Goal: Transaction & Acquisition: Register for event/course

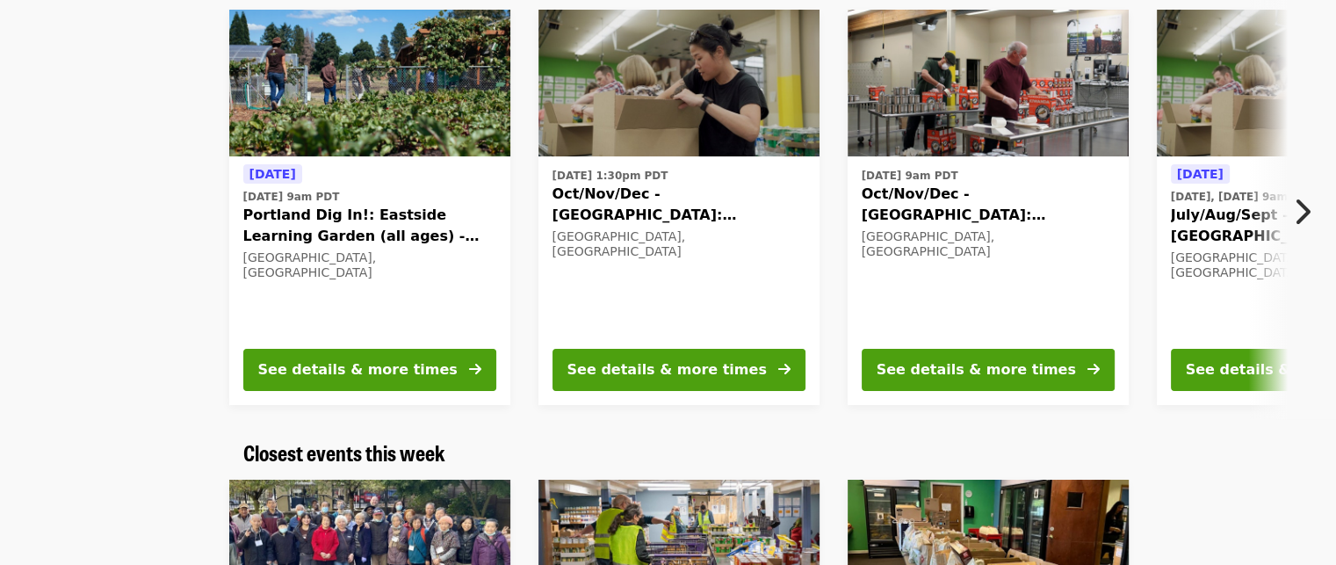
scroll to position [88, 0]
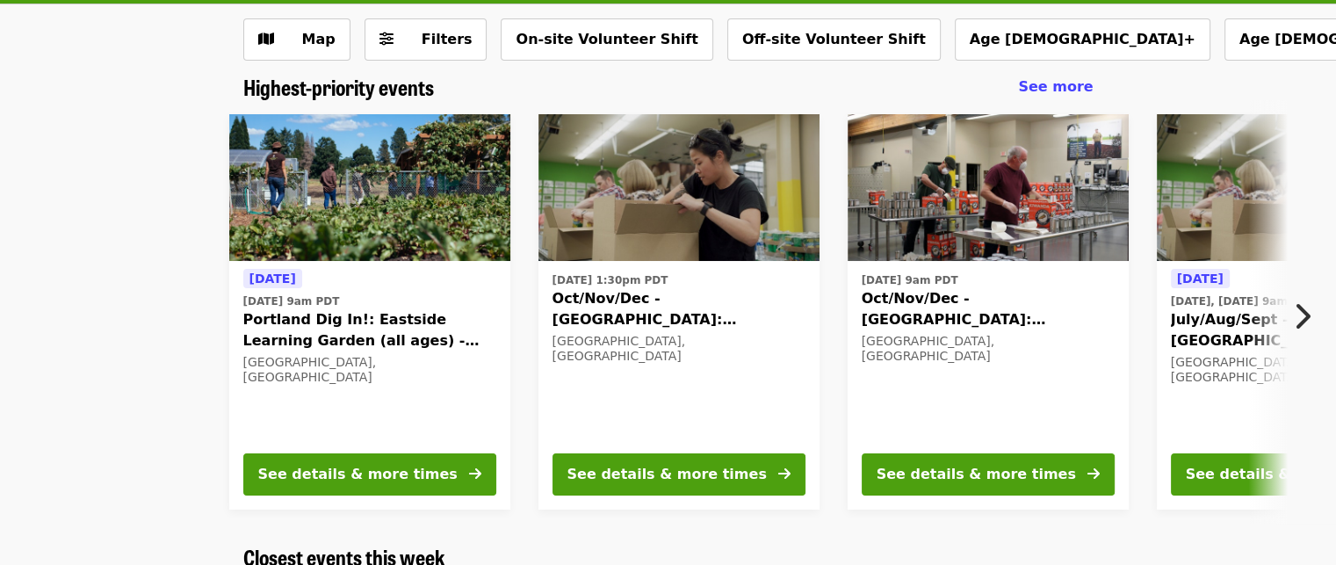
click at [1297, 311] on icon "chevron-right icon" at bounding box center [1302, 316] width 18 height 33
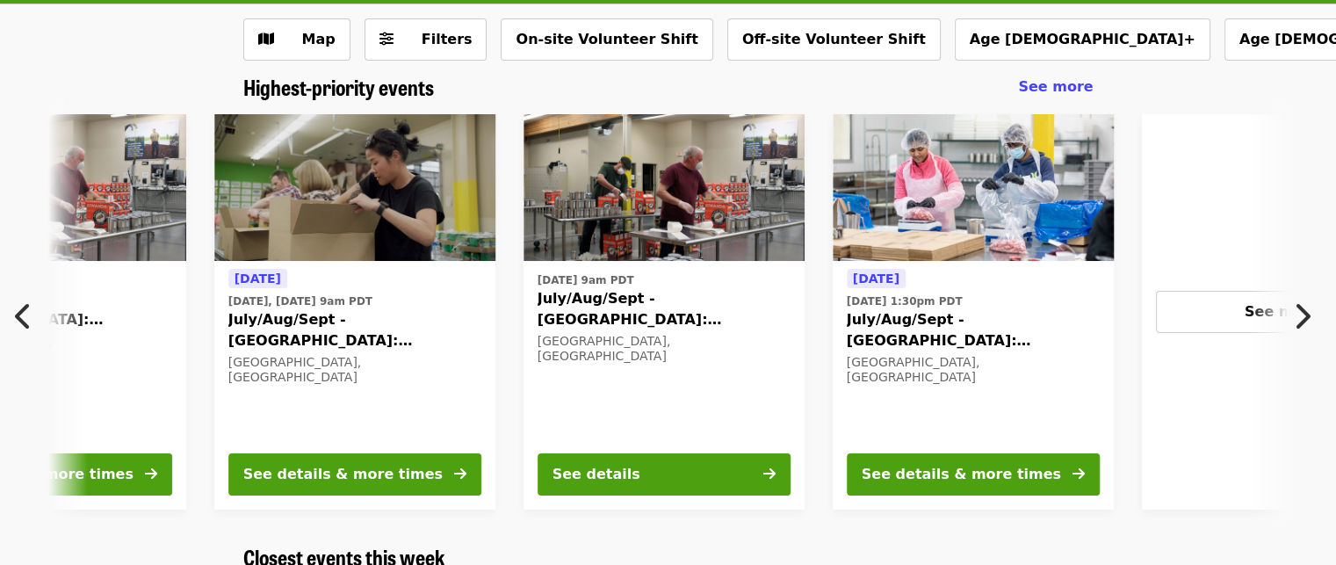
scroll to position [0, 945]
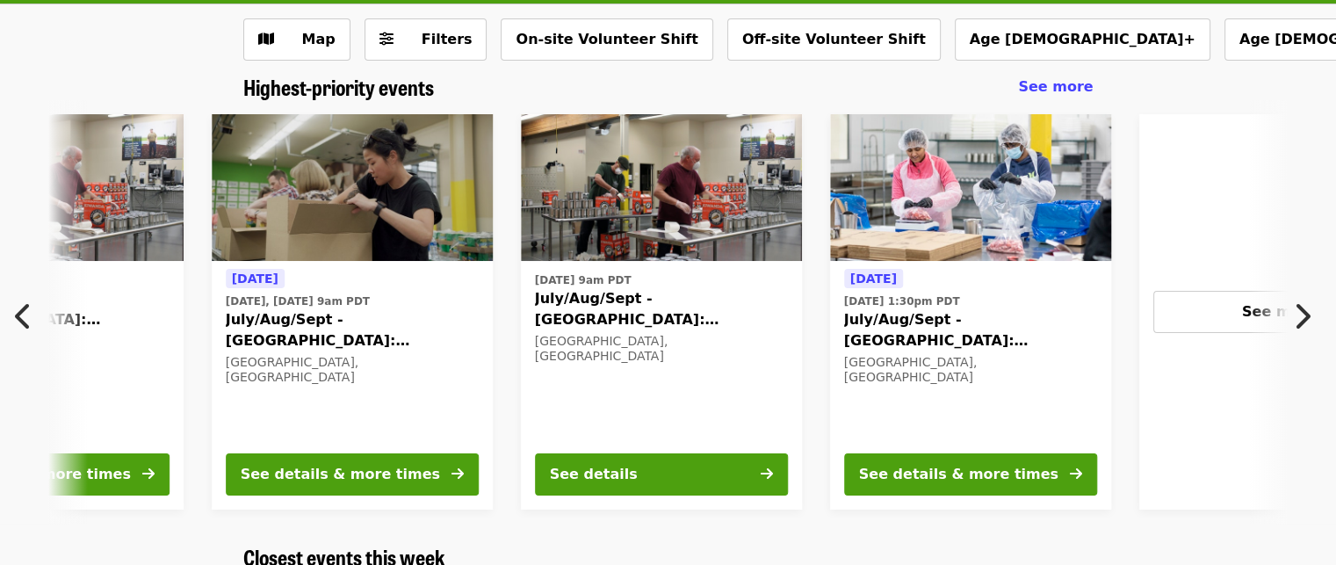
click at [1304, 307] on icon "chevron-right icon" at bounding box center [1302, 316] width 18 height 33
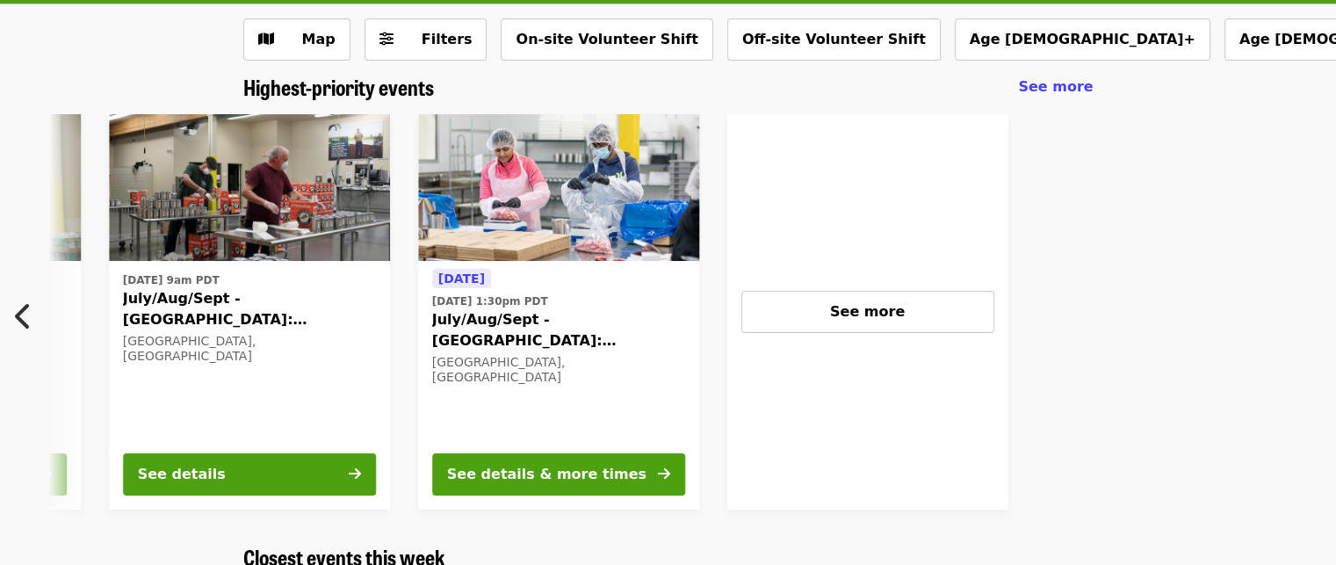
scroll to position [0, 1406]
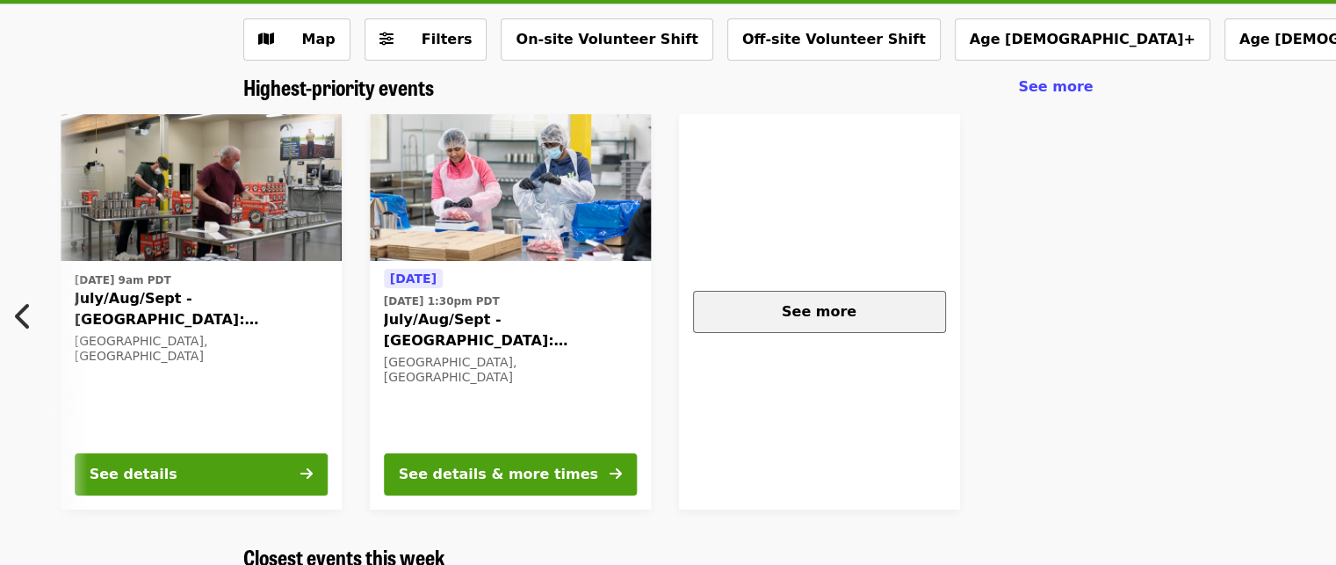
click at [880, 315] on div "See more" at bounding box center [819, 311] width 223 height 21
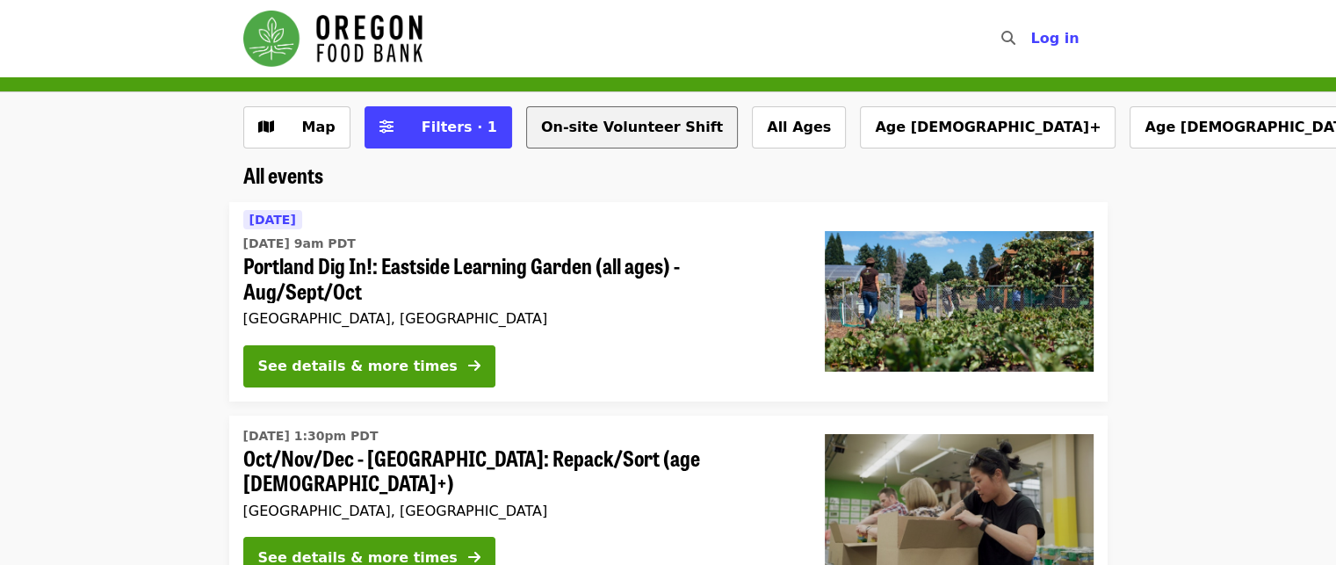
click at [571, 123] on button "On-site Volunteer Shift" at bounding box center [632, 127] width 212 height 42
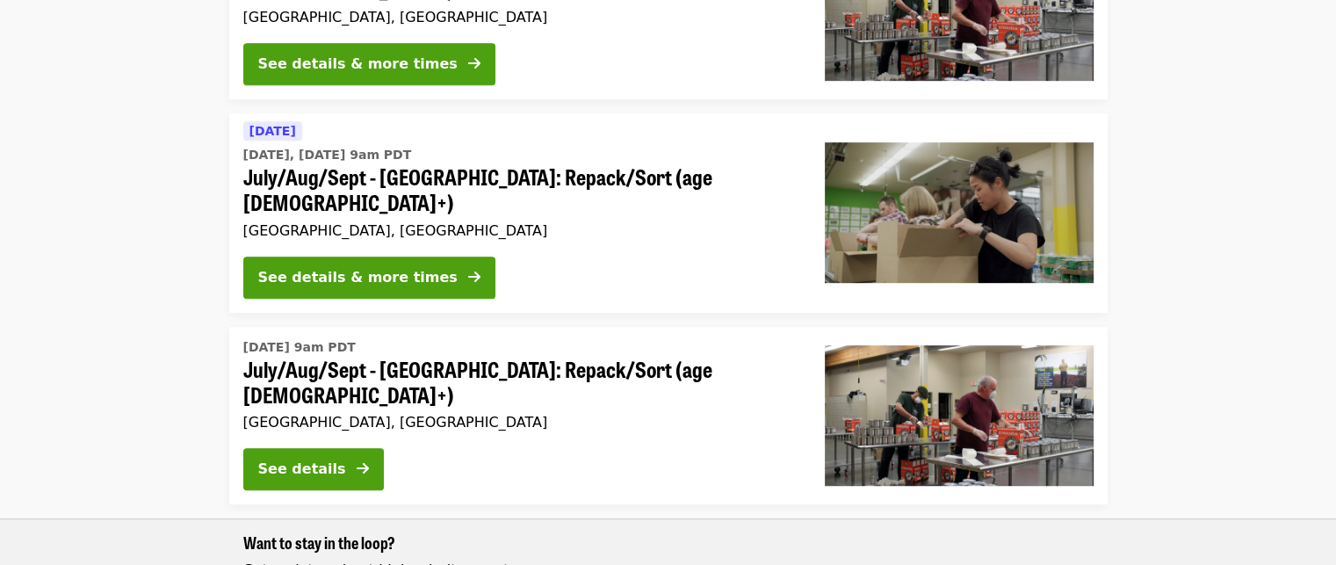
scroll to position [878, 0]
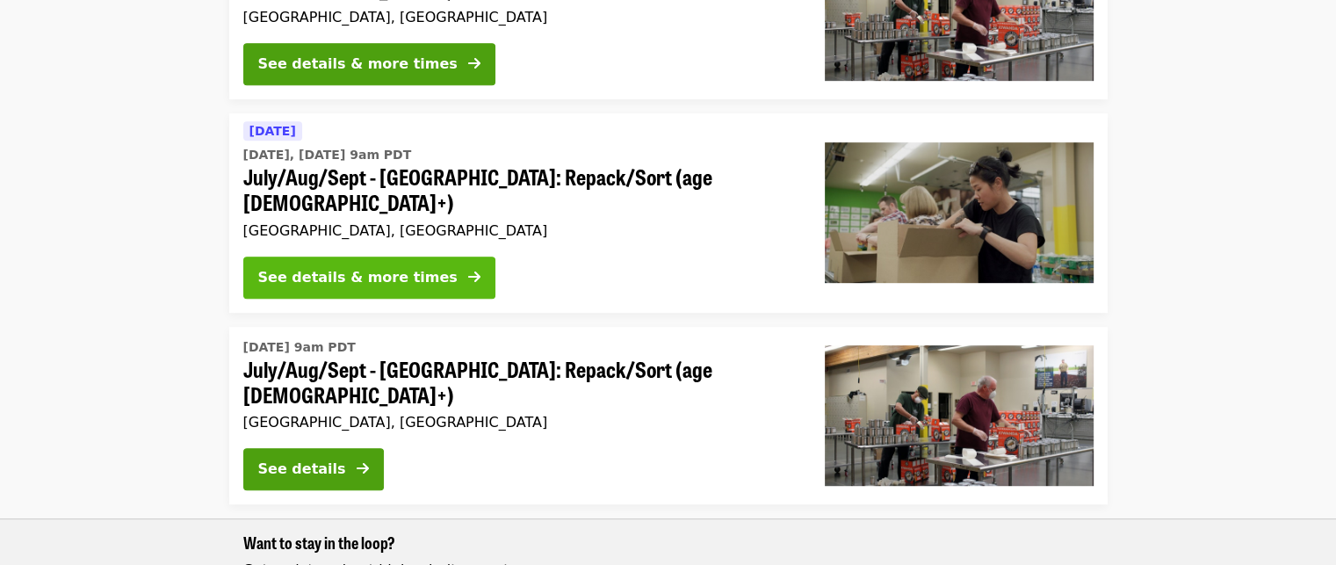
click at [341, 267] on div "See details & more times" at bounding box center [357, 277] width 199 height 21
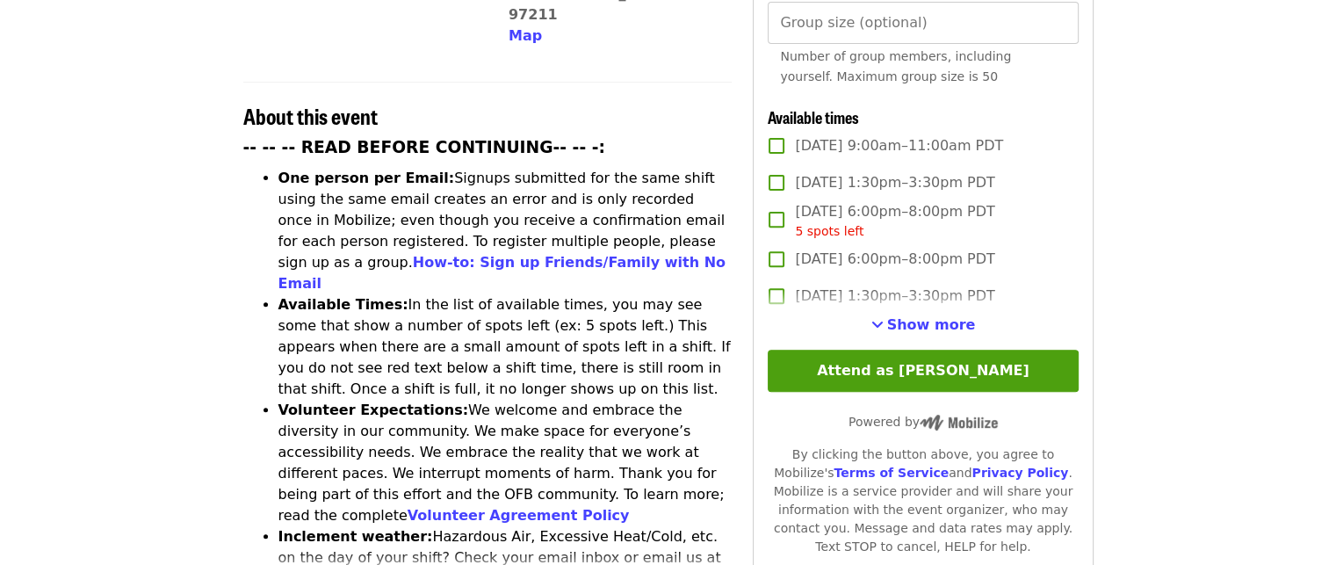
scroll to position [703, 0]
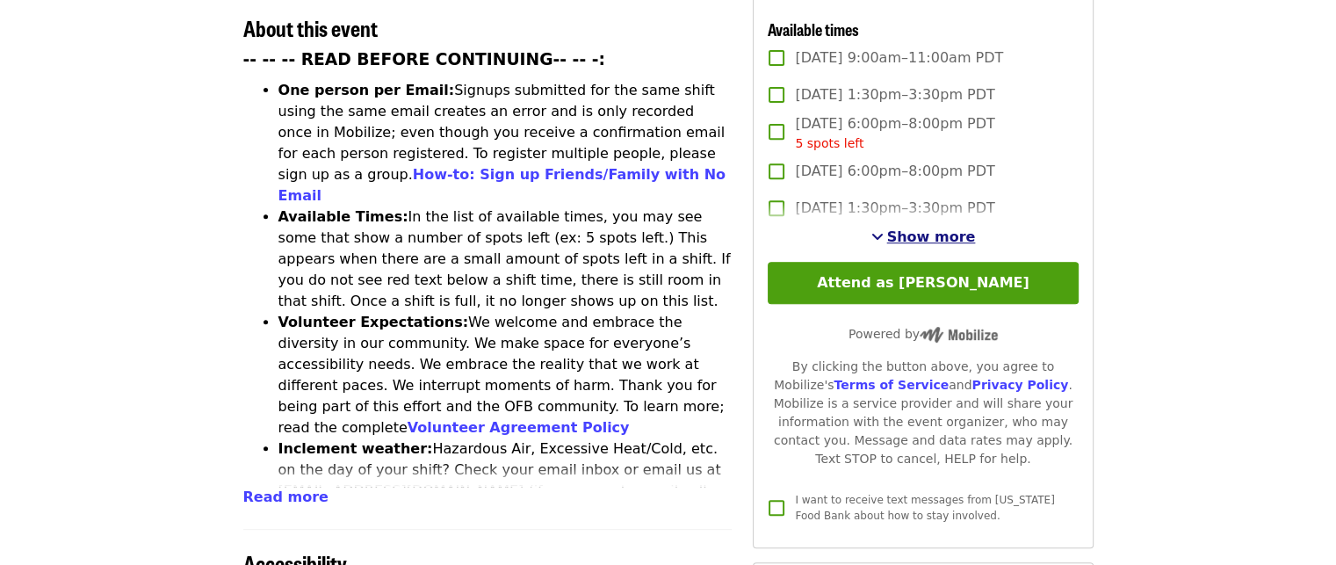
click at [884, 231] on span "See more timeslots" at bounding box center [877, 236] width 12 height 14
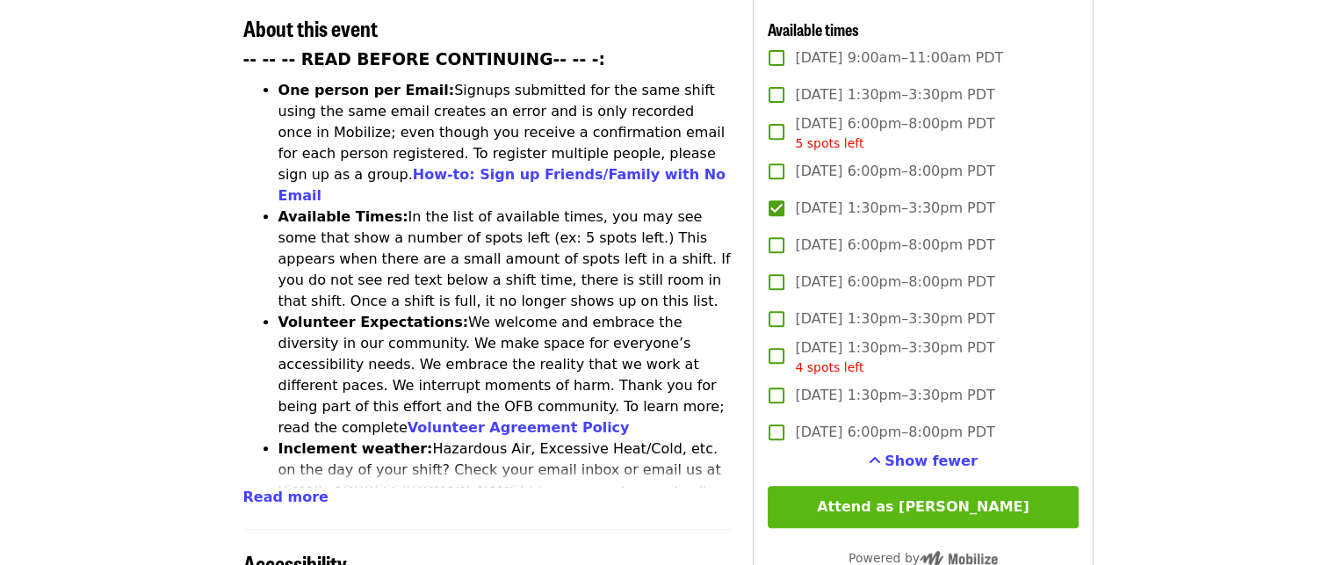
click at [953, 502] on button "Attend as Janet" at bounding box center [923, 507] width 310 height 42
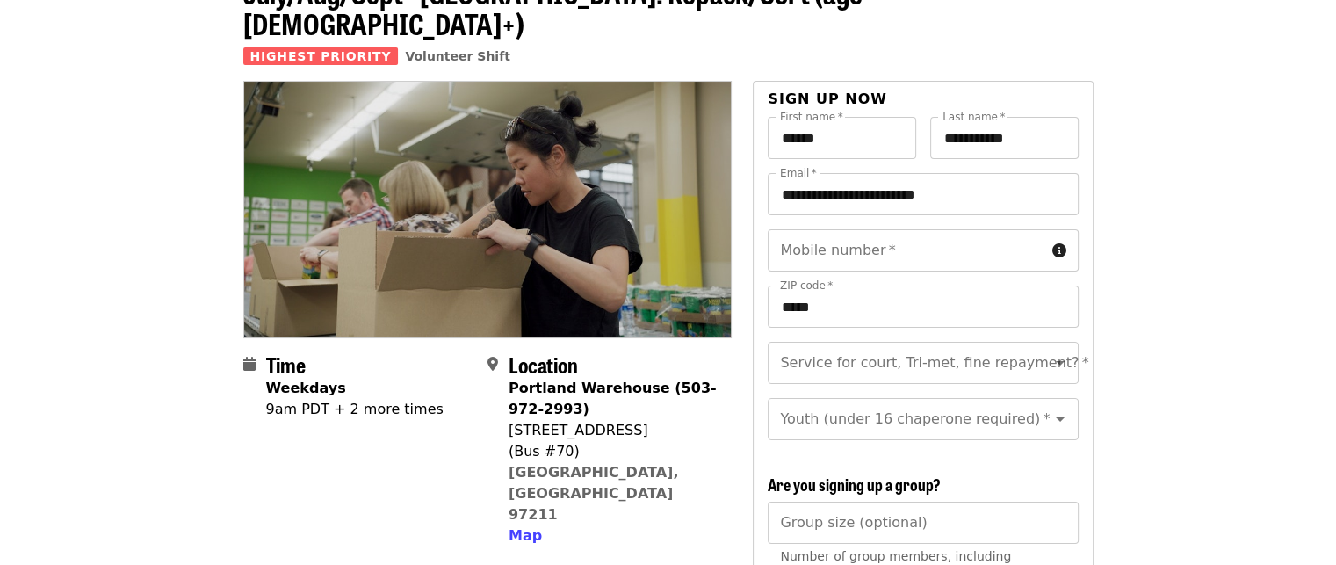
scroll to position [88, 0]
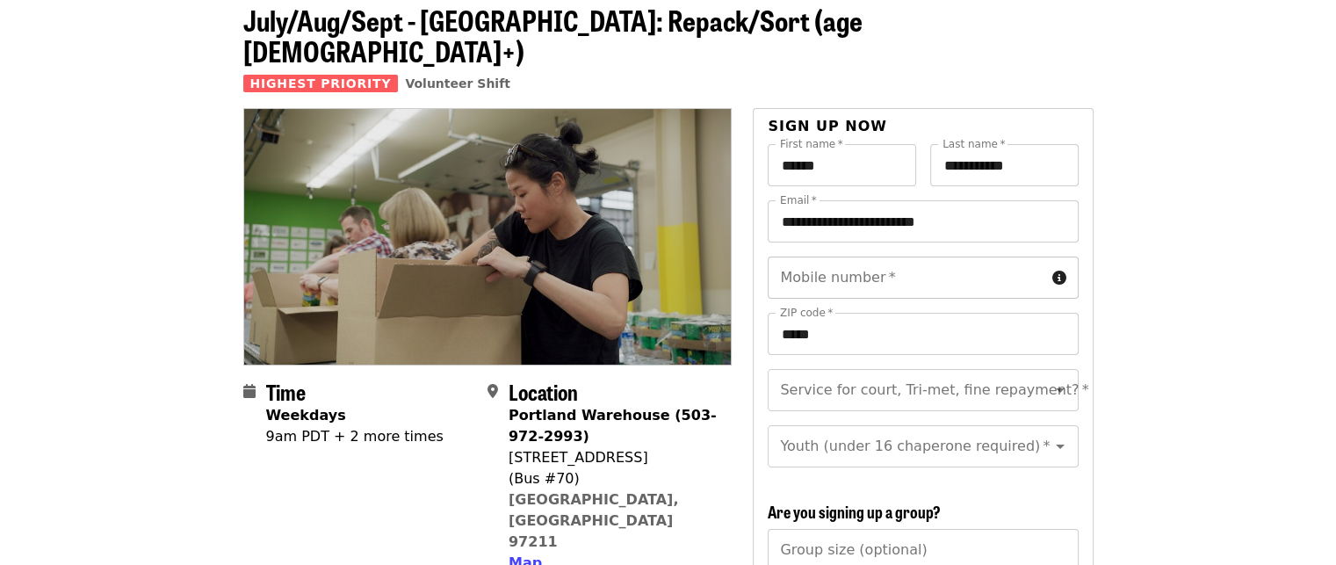
click at [797, 256] on input "Mobile number   *" at bounding box center [906, 277] width 277 height 42
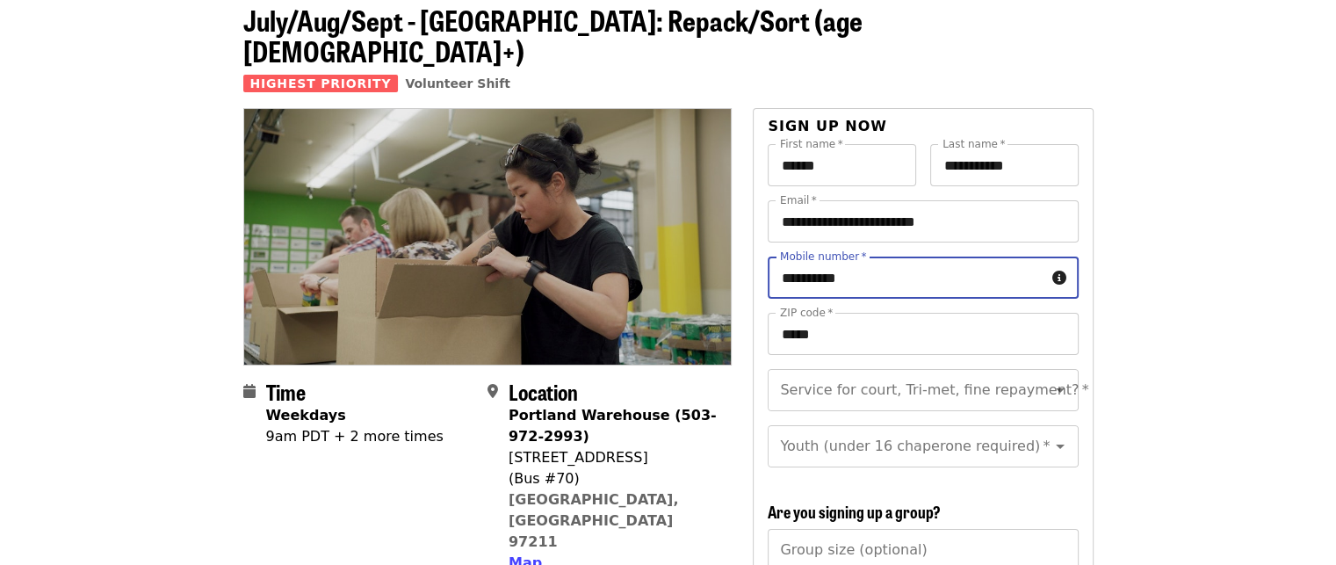
type input "**********"
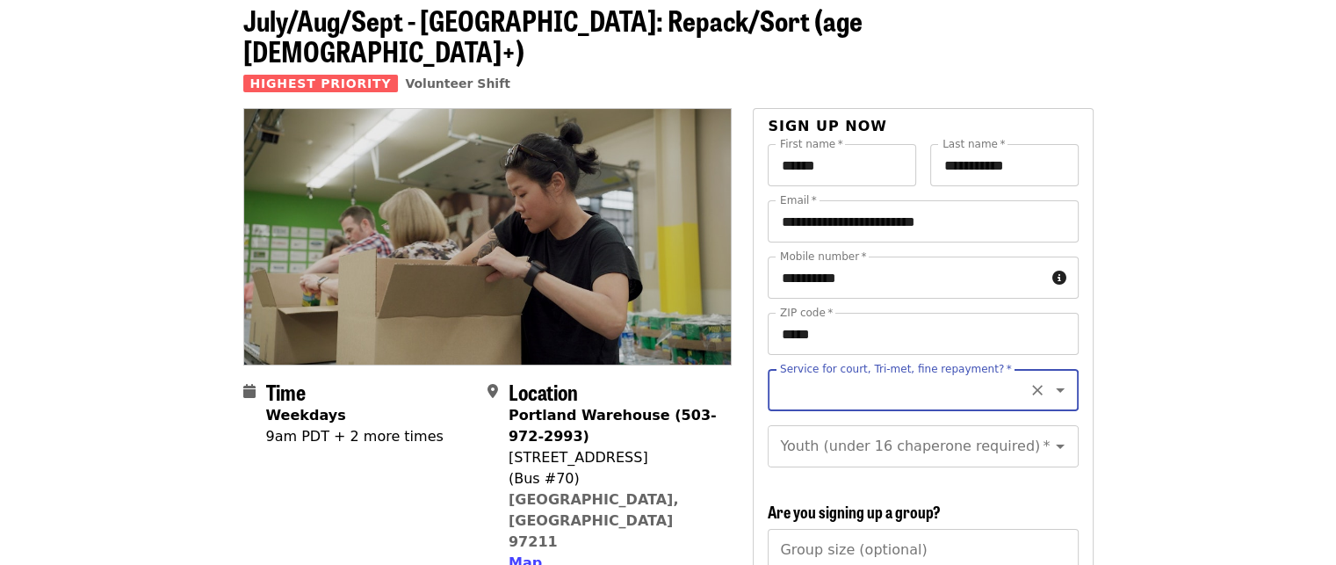
click at [1056, 388] on icon "Open" at bounding box center [1060, 390] width 9 height 4
click at [1050, 379] on icon "Close" at bounding box center [1060, 389] width 21 height 21
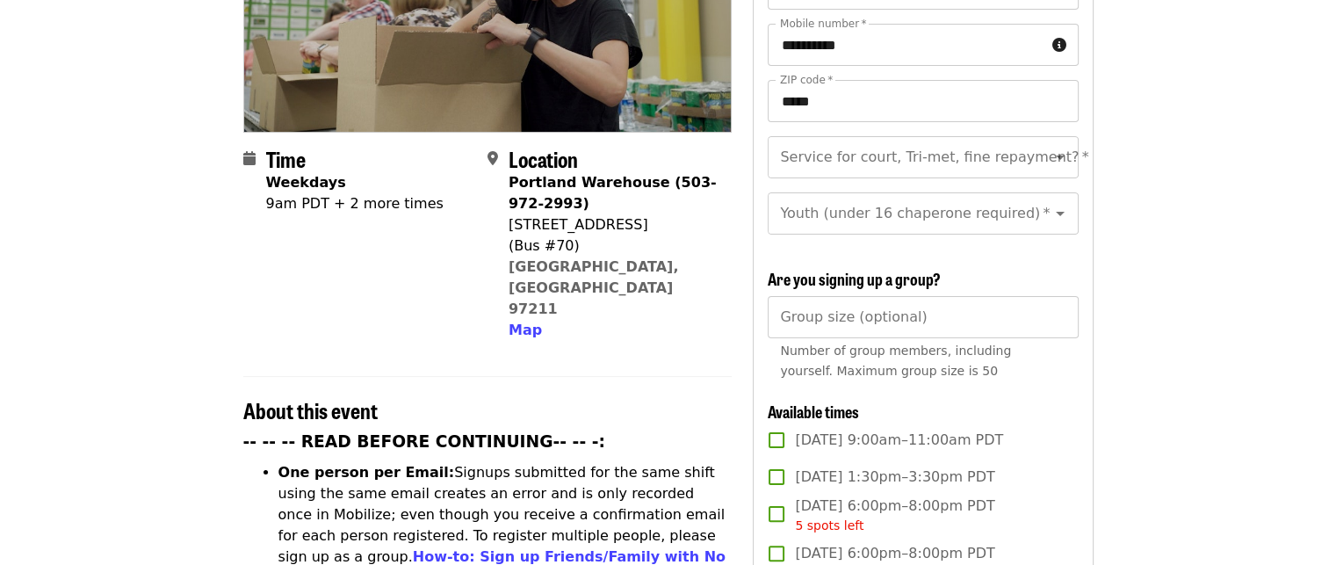
scroll to position [351, 0]
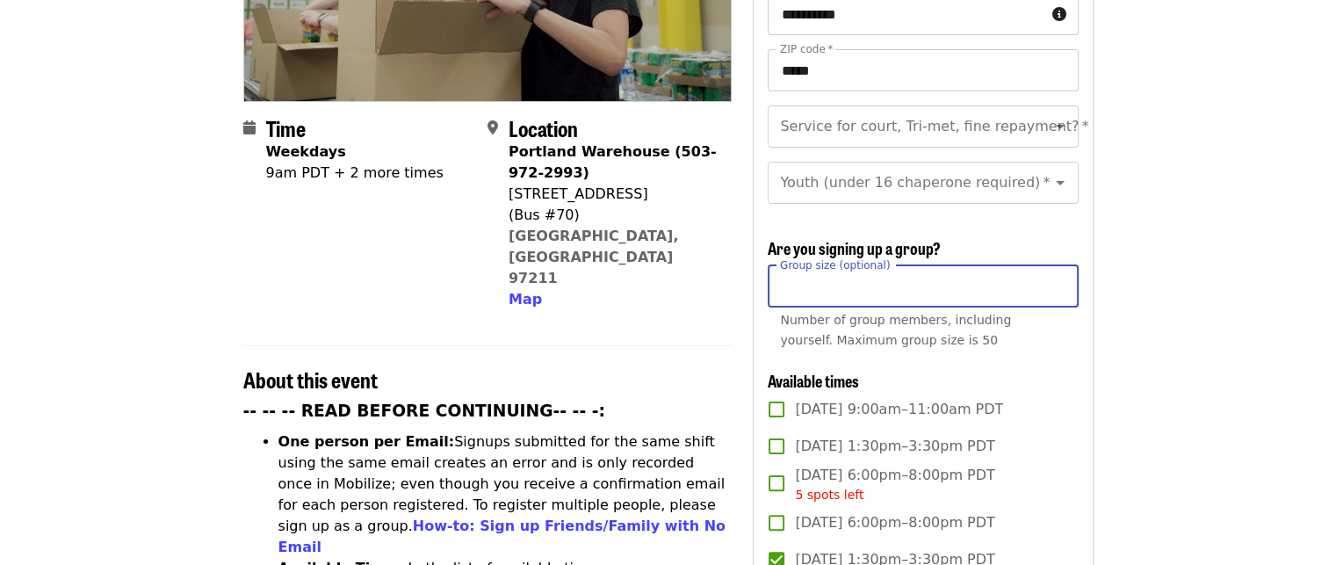
type input "*"
click at [1058, 289] on input "*" at bounding box center [923, 286] width 310 height 42
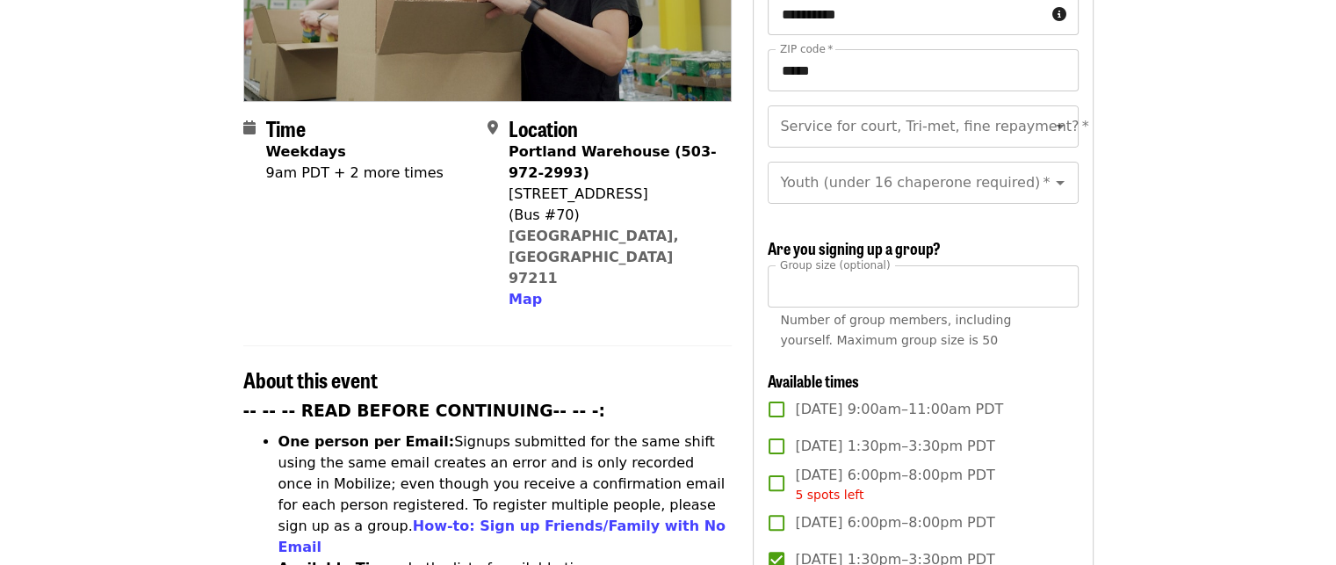
click at [1054, 364] on div "**********" at bounding box center [923, 491] width 310 height 1221
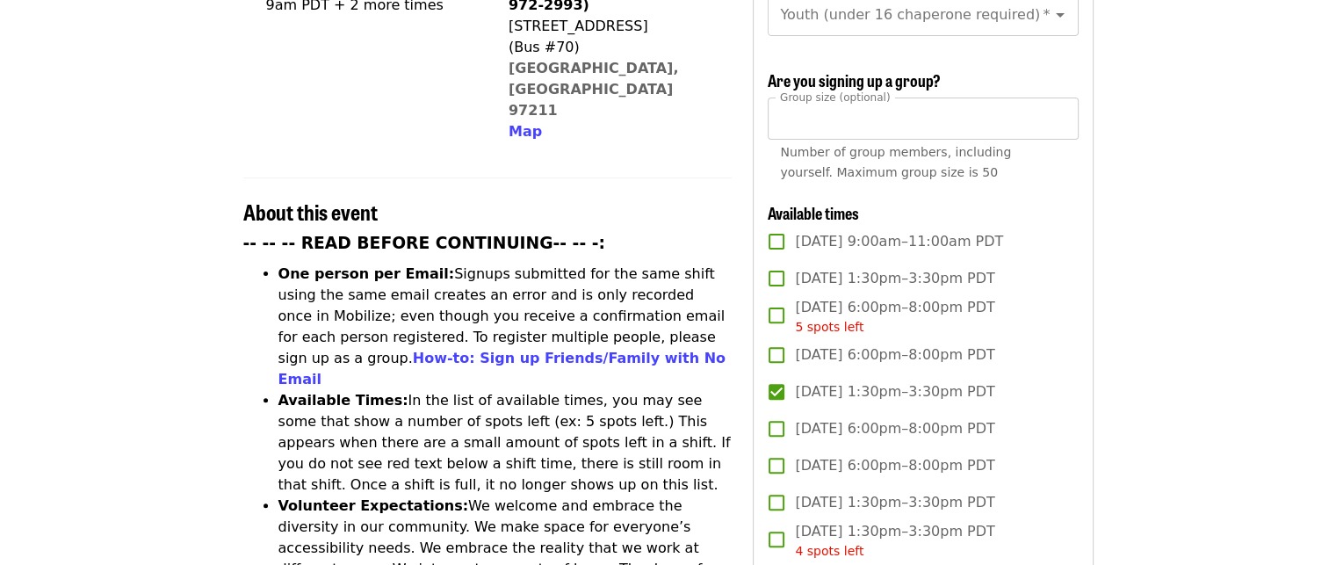
scroll to position [527, 0]
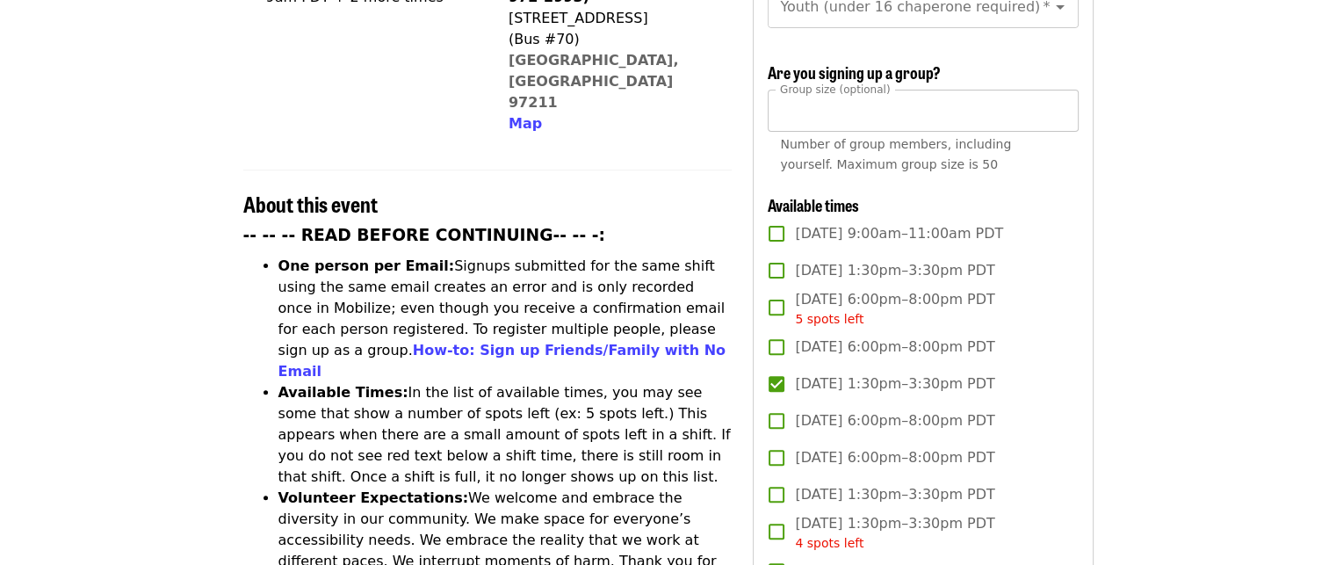
click at [805, 108] on input "*" at bounding box center [923, 111] width 310 height 42
click at [1150, 275] on article "July/Aug/Sept - Portland: Repack/Sort (age 8+) Highest Priority Volunteer Shift…" at bounding box center [668, 481] width 1336 height 1863
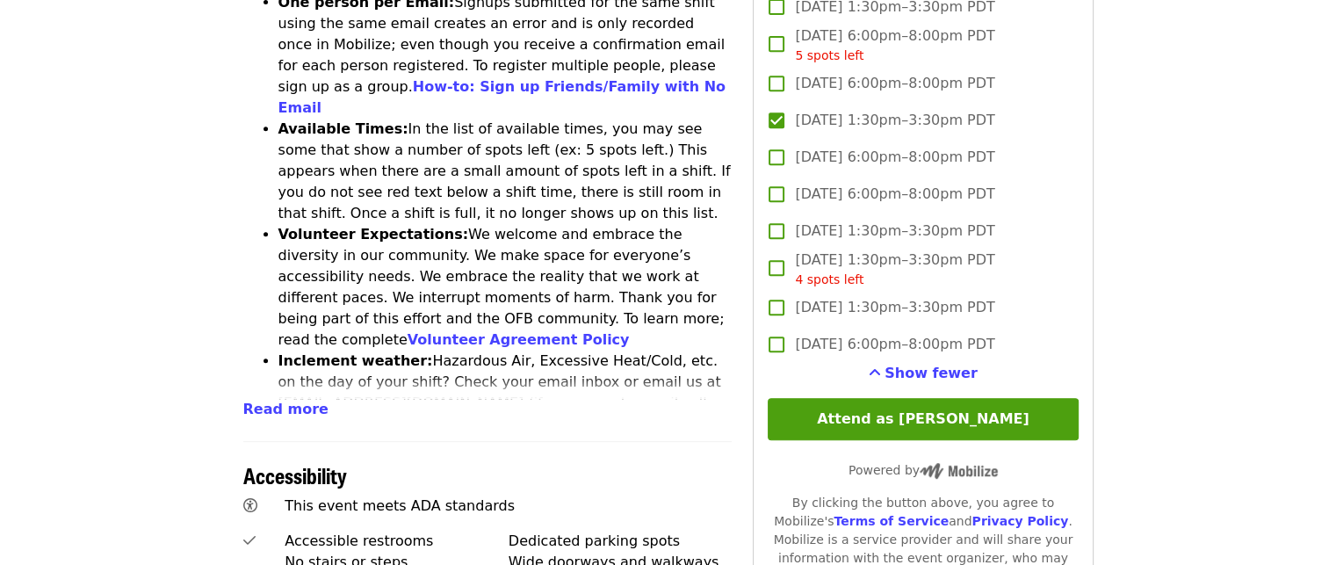
scroll to position [878, 0]
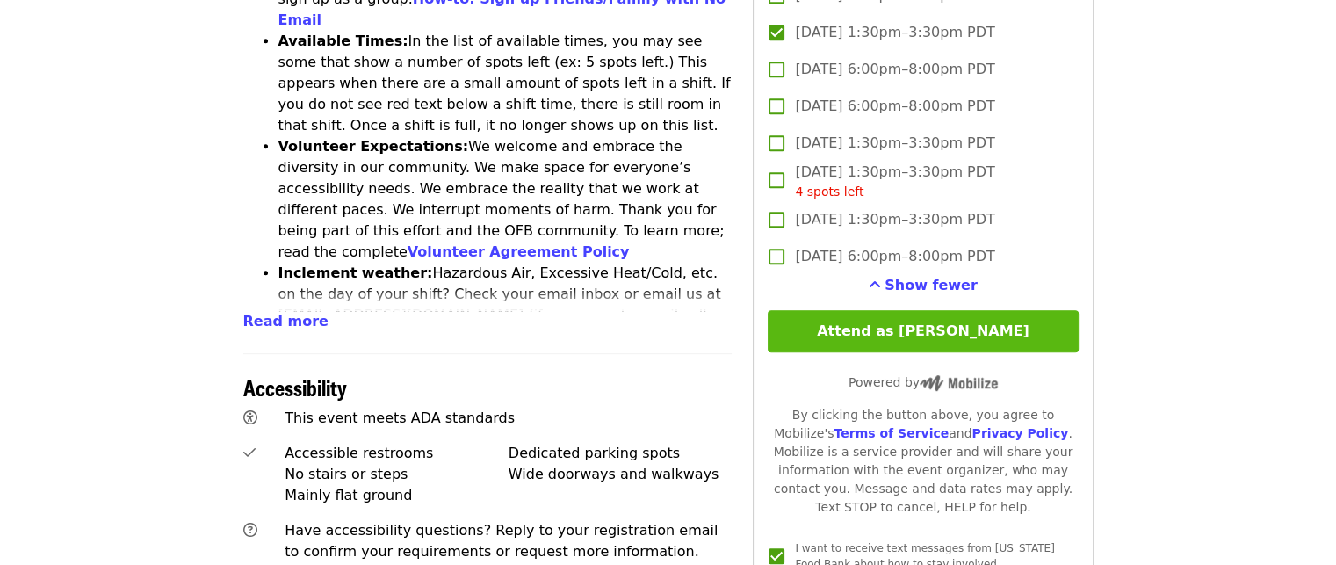
click at [942, 326] on button "Attend as Janet" at bounding box center [923, 331] width 310 height 42
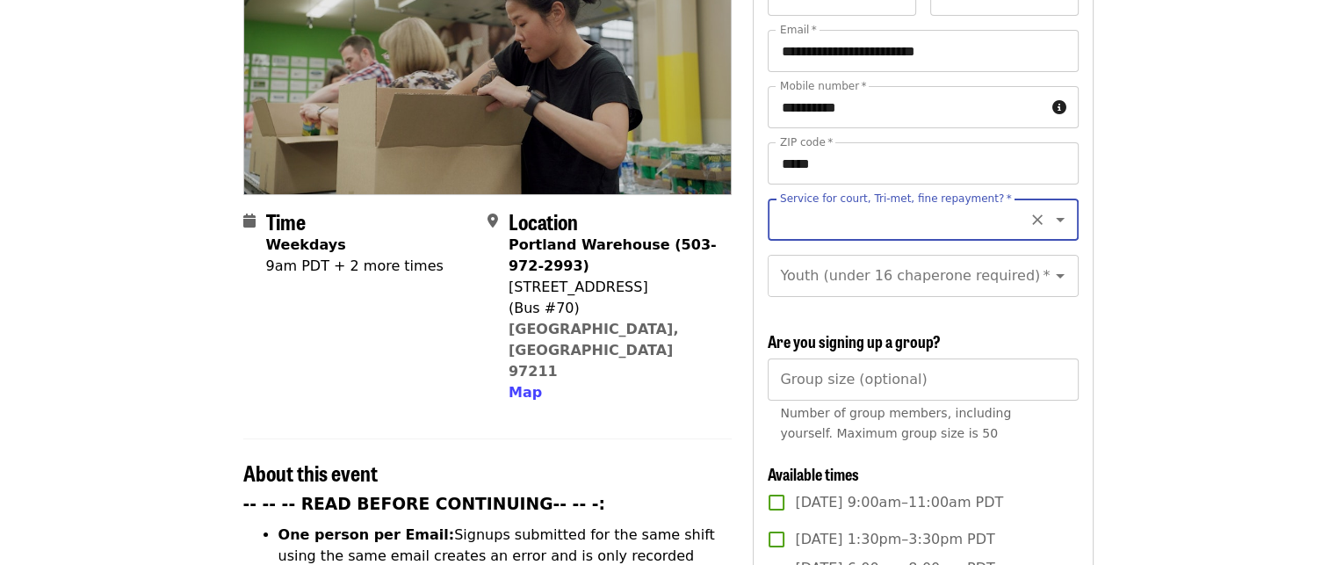
scroll to position [254, 0]
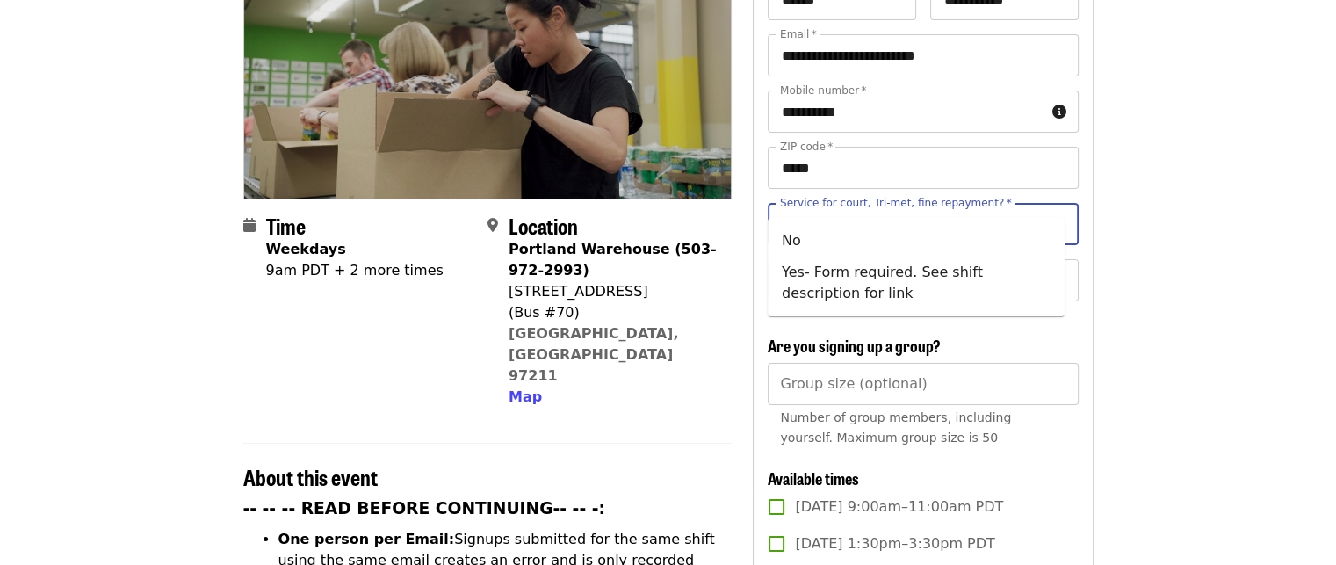
click at [864, 207] on input "Service for court, Tri-met, fine repayment?   *" at bounding box center [901, 223] width 239 height 33
click at [798, 244] on li "No" at bounding box center [916, 241] width 297 height 32
type input "**"
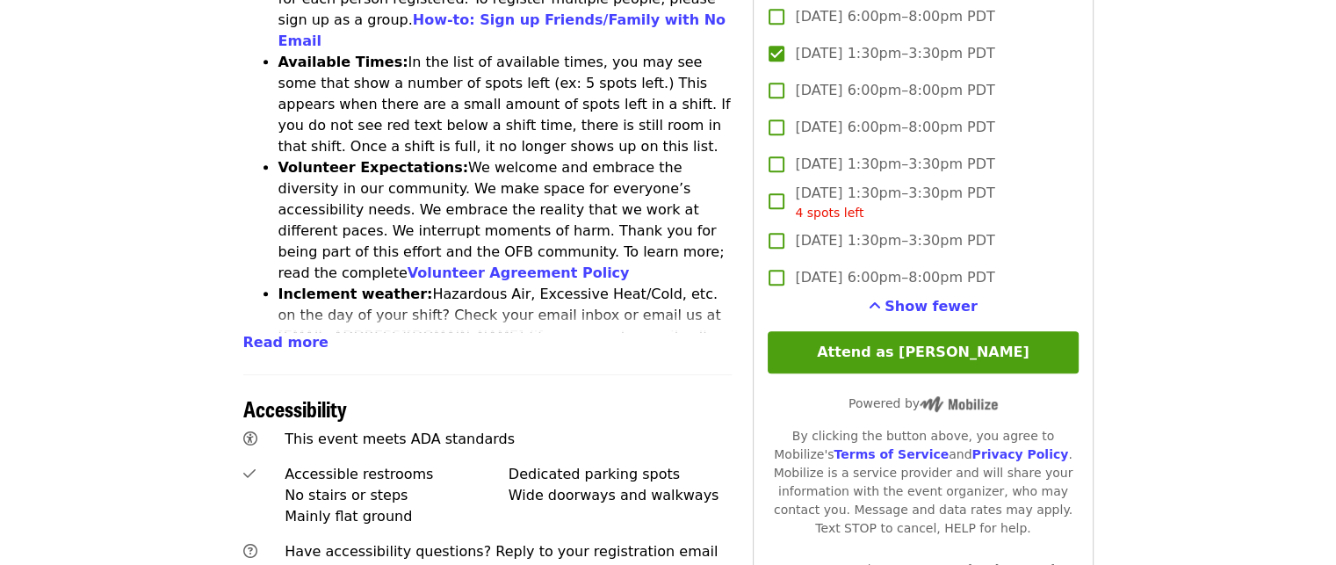
scroll to position [878, 0]
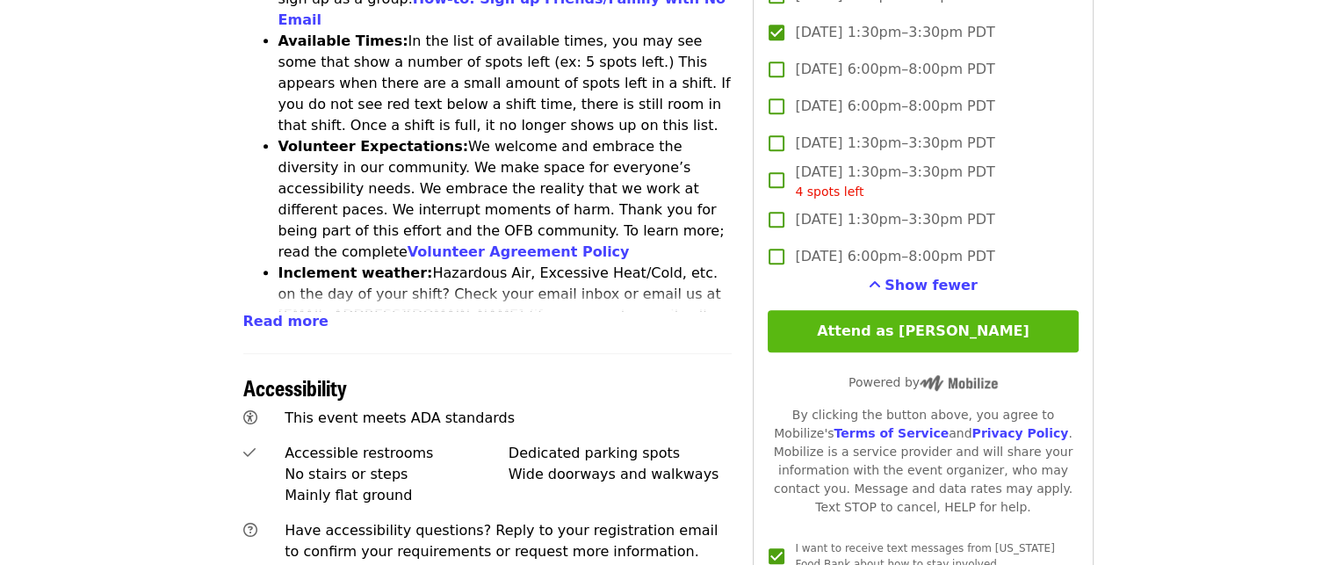
click at [1014, 324] on button "Attend as Janet" at bounding box center [923, 331] width 310 height 42
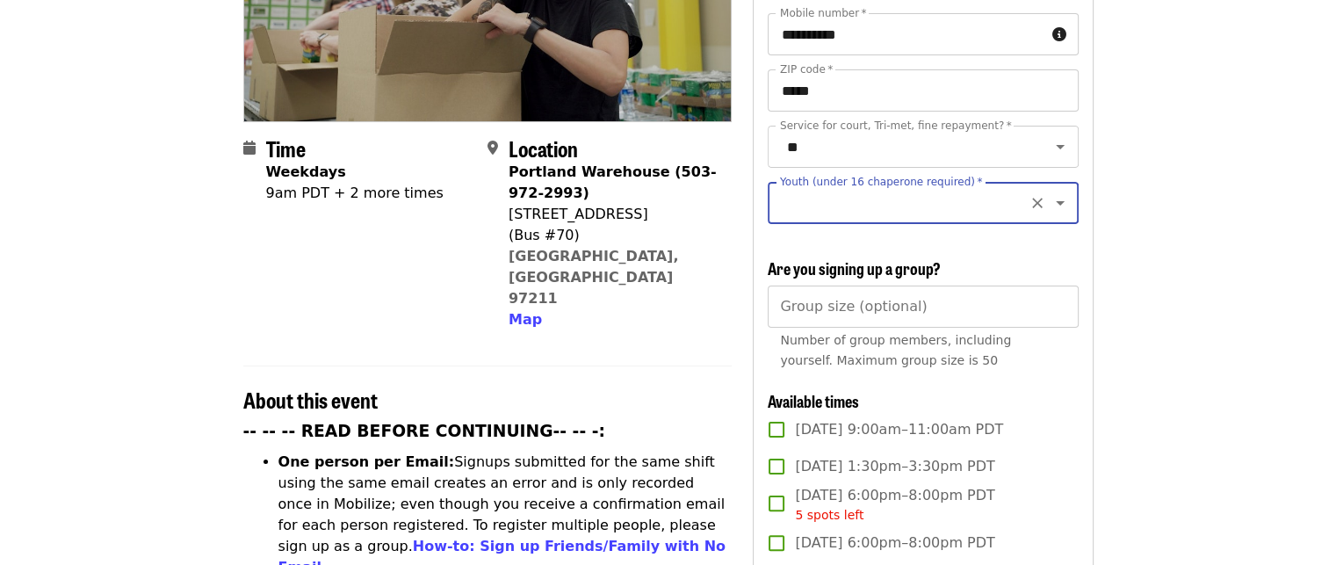
scroll to position [323, 0]
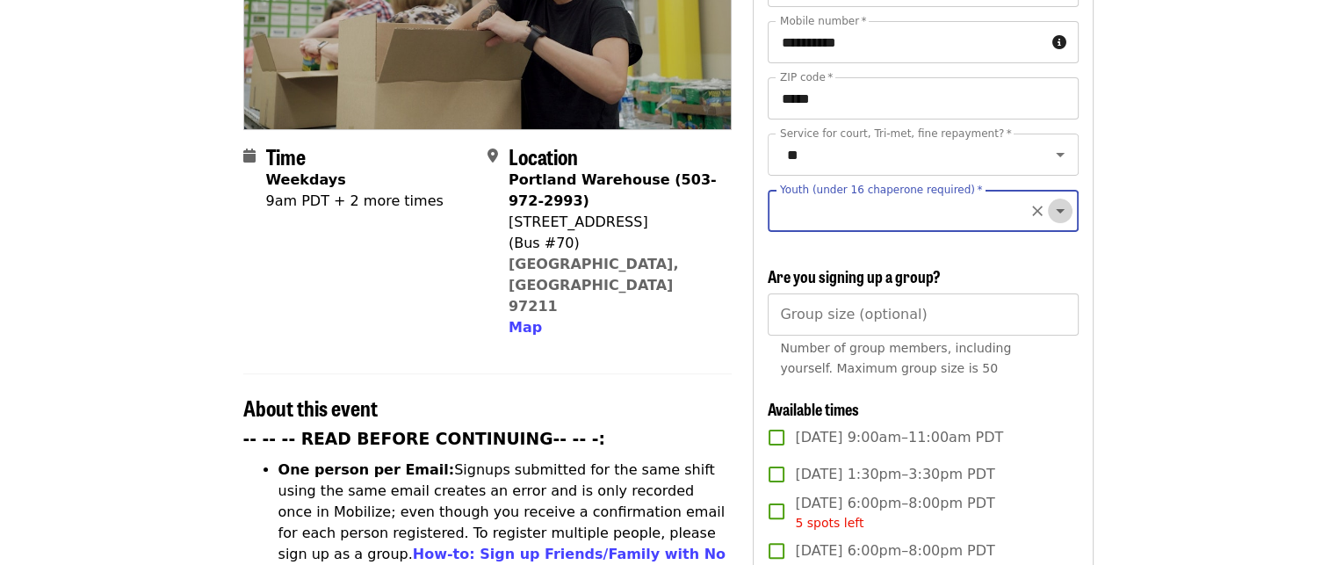
click at [1056, 209] on icon "Open" at bounding box center [1060, 211] width 9 height 4
click at [791, 242] on li "16 and older" at bounding box center [916, 241] width 297 height 32
type input "**********"
click at [1056, 209] on icon "Open" at bounding box center [1060, 211] width 9 height 4
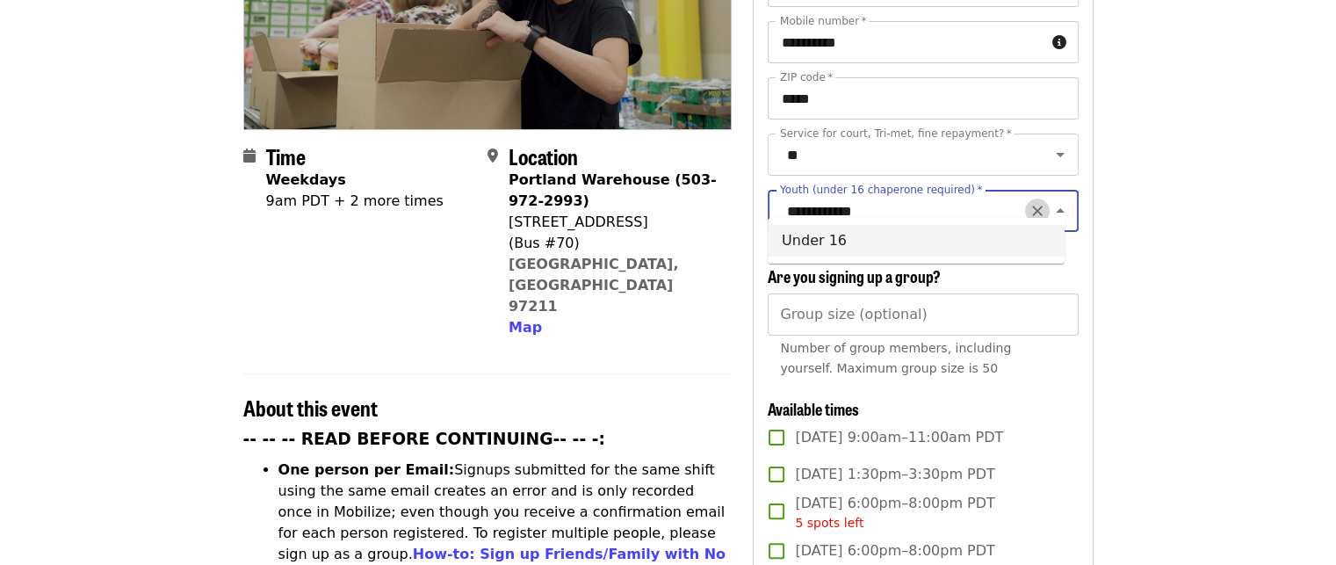
click at [1029, 202] on icon "Clear" at bounding box center [1038, 211] width 18 height 18
click at [1021, 242] on li "16 and older" at bounding box center [916, 241] width 297 height 32
type input "**********"
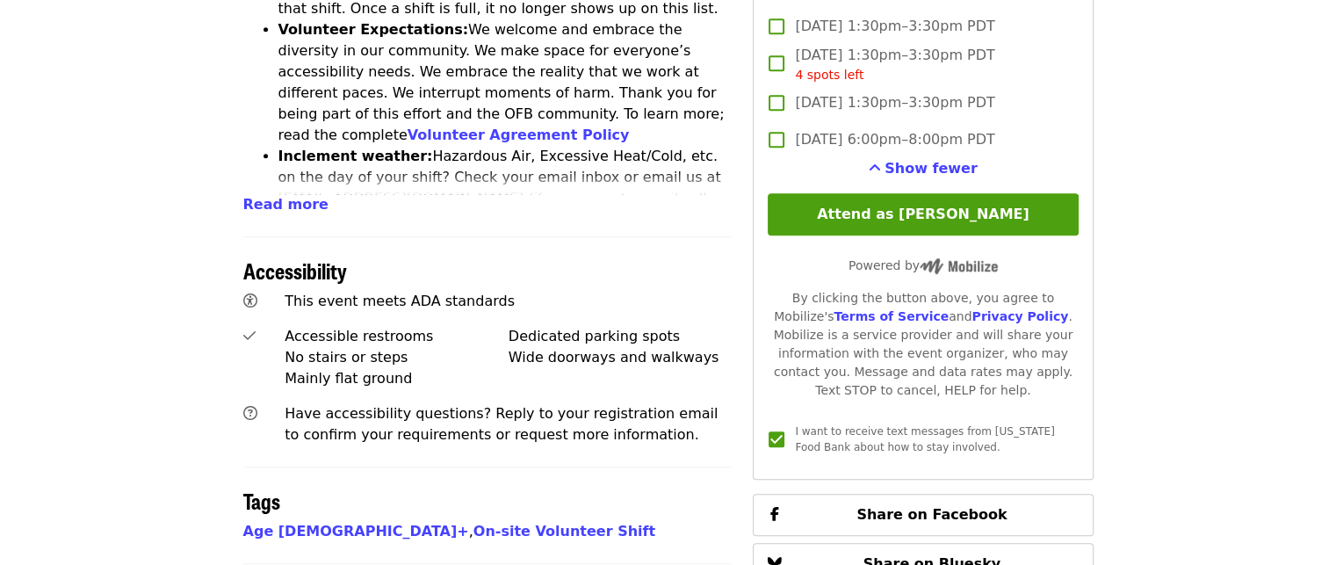
scroll to position [1026, 0]
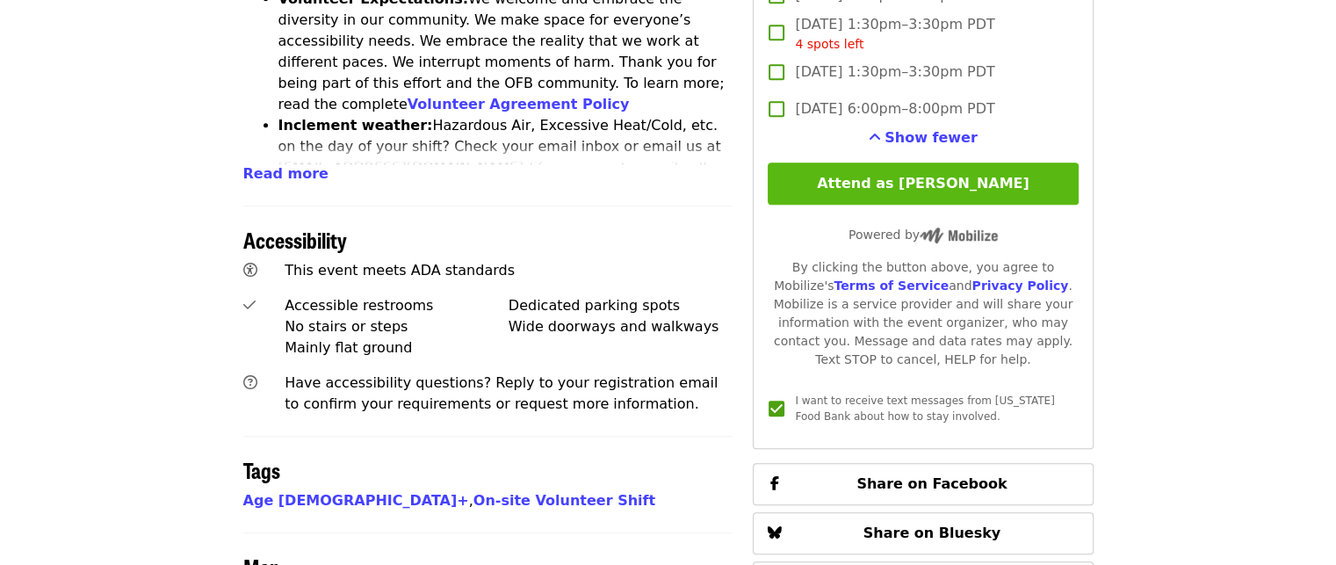
click at [1035, 181] on button "Attend as Janet" at bounding box center [923, 184] width 310 height 42
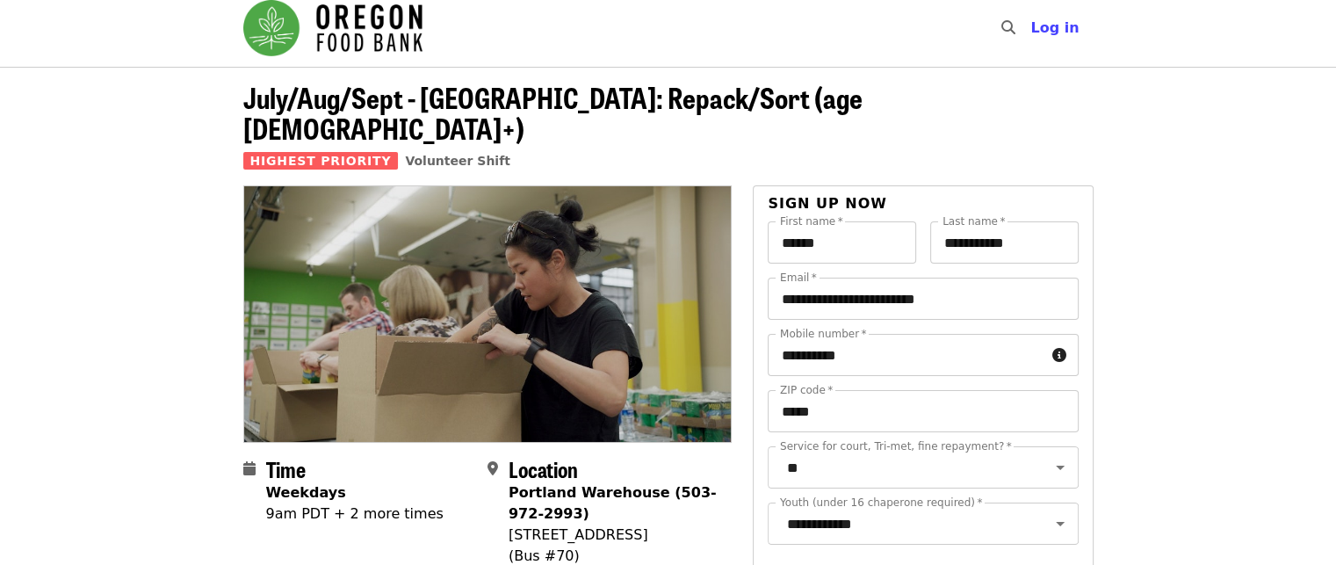
scroll to position [0, 0]
